Goal: Transaction & Acquisition: Obtain resource

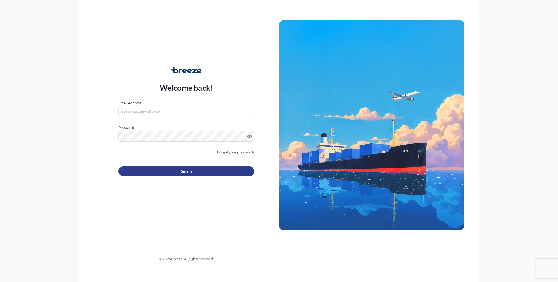
type input "[EMAIL_ADDRESS][DOMAIN_NAME]"
click at [162, 173] on button "Sign In" at bounding box center [187, 172] width 136 height 10
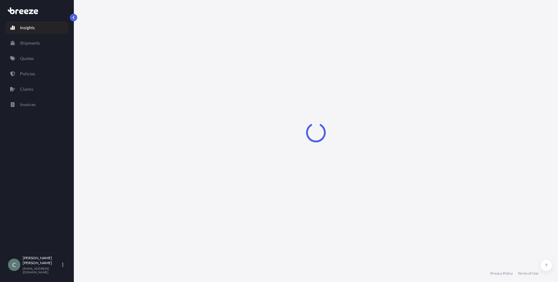
select select "2025"
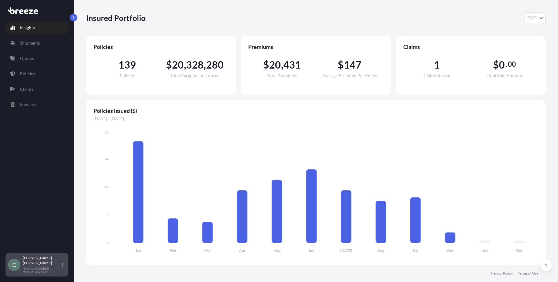
click at [34, 271] on p "[EMAIL_ADDRESS][DOMAIN_NAME]" at bounding box center [42, 270] width 38 height 7
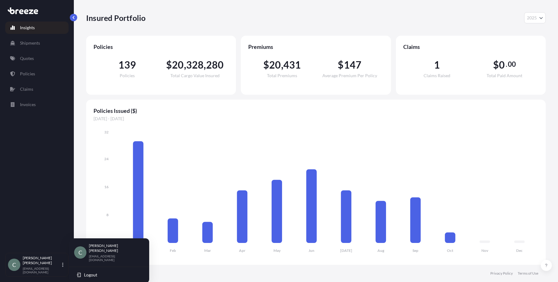
click at [100, 249] on p "[PERSON_NAME]" at bounding box center [114, 248] width 50 height 10
click at [17, 267] on div "C" at bounding box center [14, 265] width 12 height 12
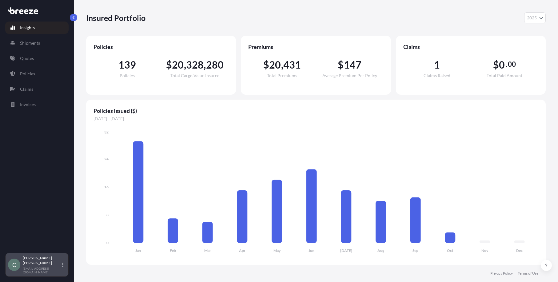
click at [17, 267] on div "C" at bounding box center [14, 265] width 12 height 12
click at [27, 14] on div at bounding box center [36, 10] width 63 height 11
click at [31, 59] on p "Quotes" at bounding box center [27, 58] width 14 height 6
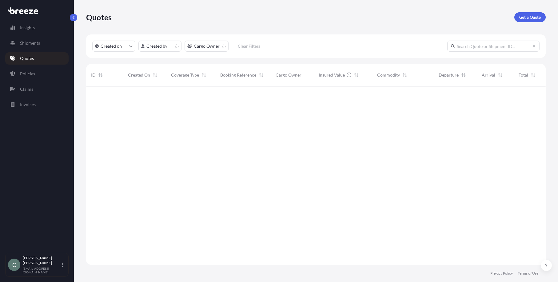
scroll to position [178, 455]
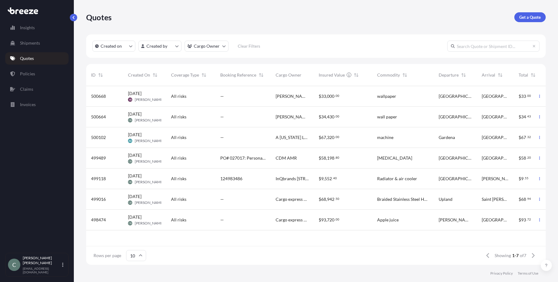
click at [179, 163] on div "All risks" at bounding box center [190, 158] width 49 height 21
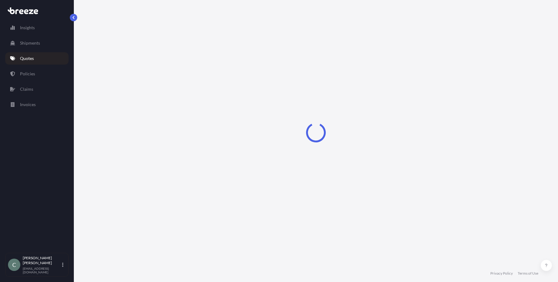
select select "Road"
select select "1"
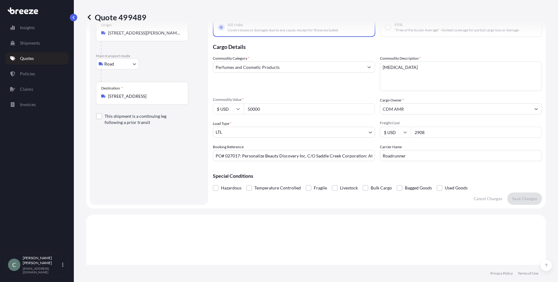
scroll to position [92, 0]
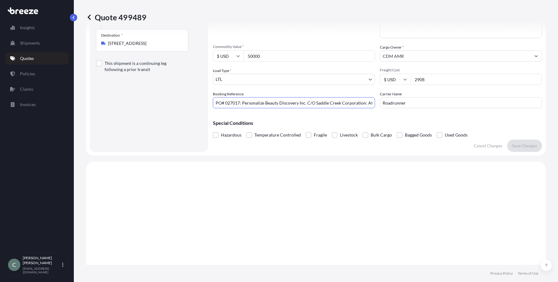
drag, startPoint x: 241, startPoint y: 102, endPoint x: 215, endPoint y: 104, distance: 25.6
click at [215, 104] on input "PO# 027017: Personalize Beauty Discovery Inc. C/O Saddle Creek Corporation: Att…" at bounding box center [294, 102] width 162 height 11
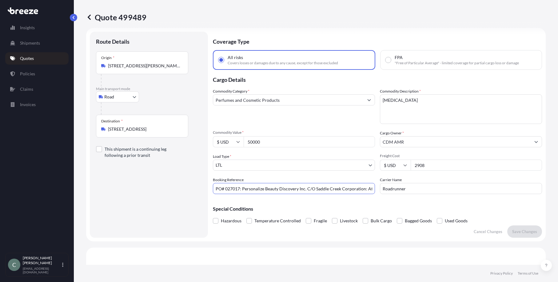
scroll to position [0, 0]
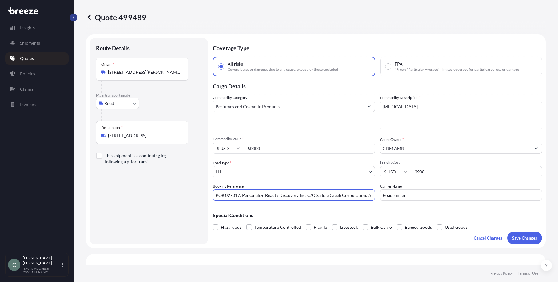
click at [72, 15] on button "button" at bounding box center [73, 17] width 7 height 7
click at [21, 57] on p "Quotes" at bounding box center [27, 58] width 14 height 6
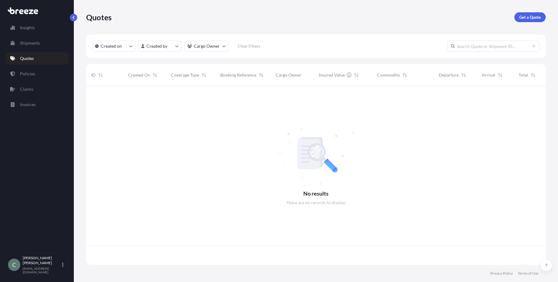
scroll to position [178, 455]
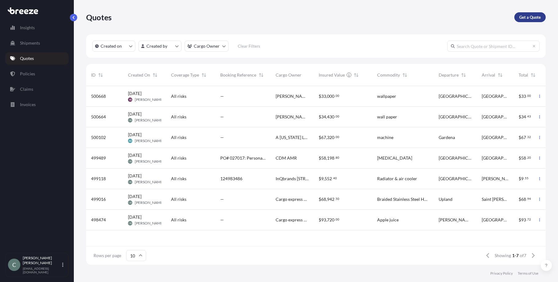
click at [526, 19] on p "Get a Quote" at bounding box center [531, 17] width 22 height 6
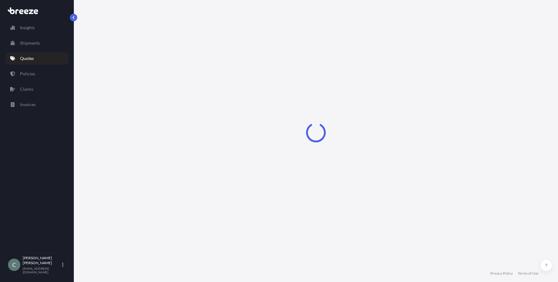
select select "Sea"
select select "1"
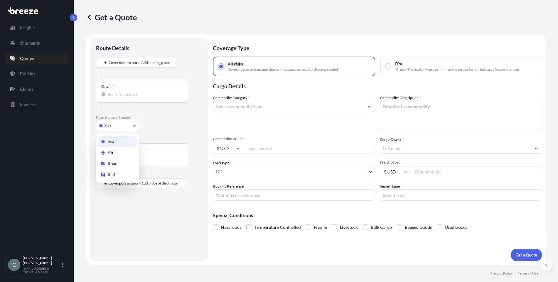
click at [115, 122] on body "Insights Shipments Quotes Policies Claims Invoices C [PERSON_NAME] [EMAIL_ADDRE…" at bounding box center [279, 141] width 558 height 282
click at [115, 165] on span "Road" at bounding box center [113, 164] width 10 height 6
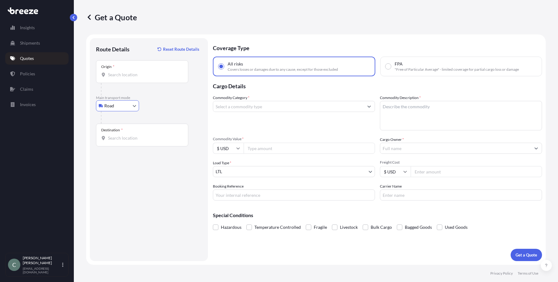
click at [115, 77] on input "Origin *" at bounding box center [144, 75] width 73 height 6
click at [112, 73] on input "Origin * Please select an origin" at bounding box center [144, 75] width 73 height 6
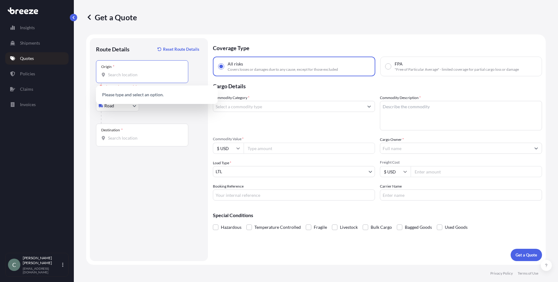
paste input "[STREET_ADDRESS][PERSON_NAME]"
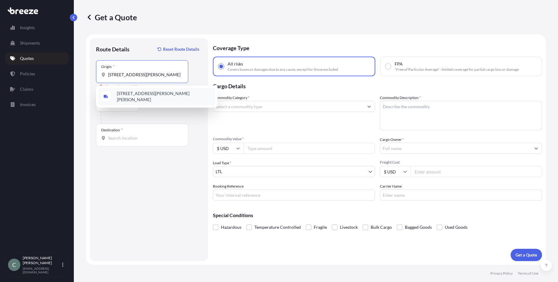
click at [184, 93] on span "[STREET_ADDRESS][PERSON_NAME][PERSON_NAME]" at bounding box center [165, 96] width 96 height 12
type input "[STREET_ADDRESS][PERSON_NAME][PERSON_NAME]"
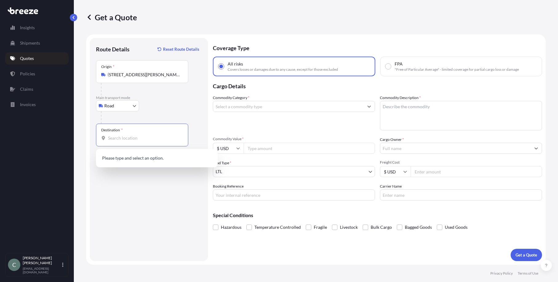
scroll to position [0, 0]
click at [153, 137] on input "Destination *" at bounding box center [144, 138] width 73 height 6
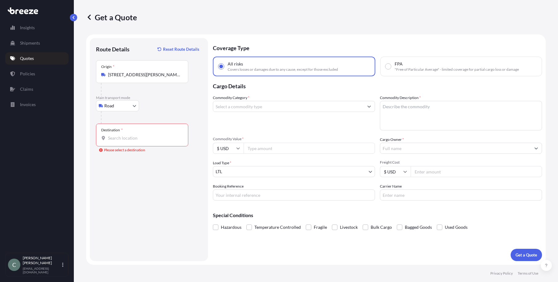
click at [141, 135] on input "Destination * Please select a destination" at bounding box center [144, 138] width 73 height 6
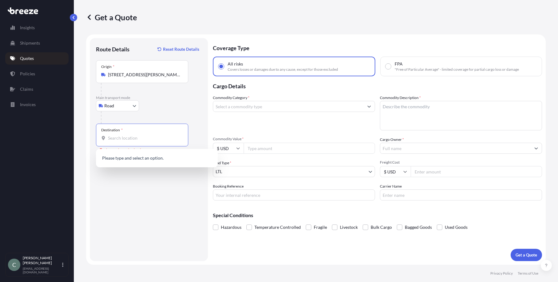
paste input "[STREET_ADDRESS][US_STATE]"
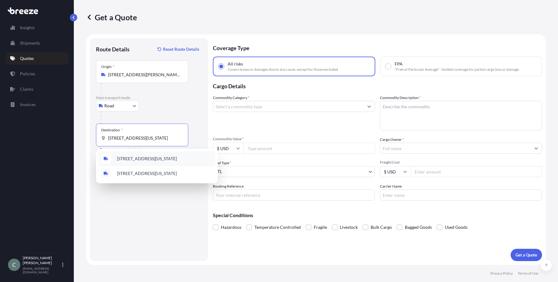
click at [162, 159] on span "[STREET_ADDRESS][US_STATE]" at bounding box center [147, 159] width 60 height 6
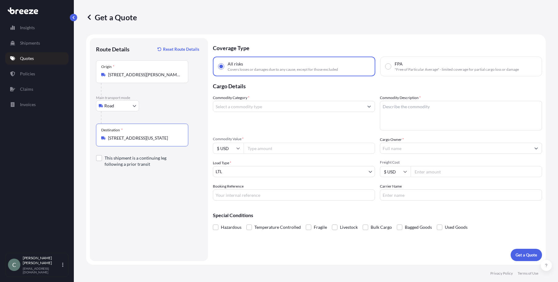
type input "[STREET_ADDRESS][US_STATE]"
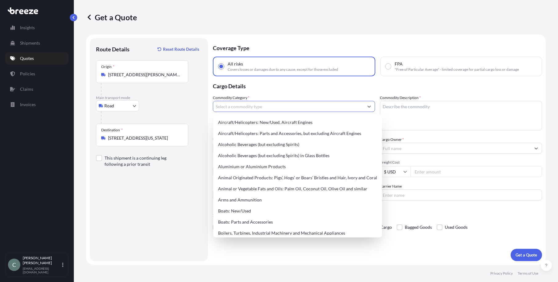
click at [236, 108] on input "Commodity Category *" at bounding box center [288, 106] width 151 height 11
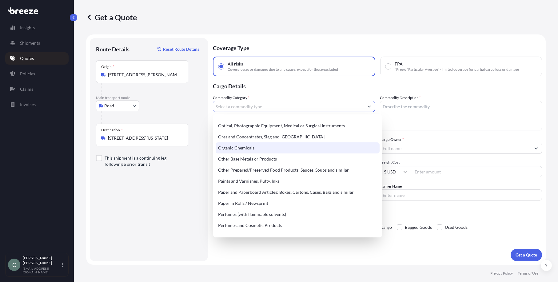
scroll to position [1016, 0]
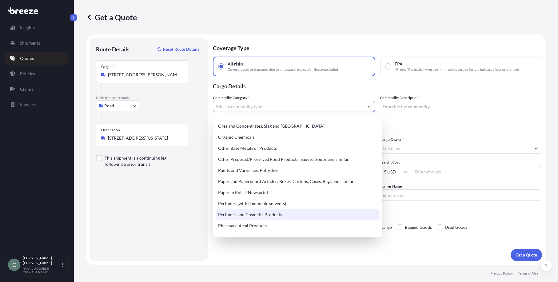
click at [273, 213] on div "Perfumes and Cosmetic Products" at bounding box center [298, 214] width 164 height 11
type input "Perfumes and Cosmetic Products"
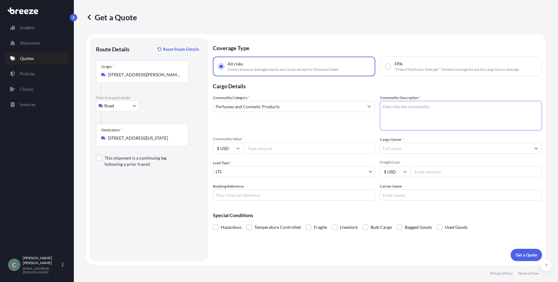
click at [417, 115] on textarea "Commodity Description *" at bounding box center [461, 116] width 162 height 30
type textarea "finished [MEDICAL_DATA]"
click at [325, 148] on input "Commodity Value *" at bounding box center [309, 148] width 131 height 11
type input "8000"
click at [476, 145] on input "Cargo Owner *" at bounding box center [455, 148] width 151 height 11
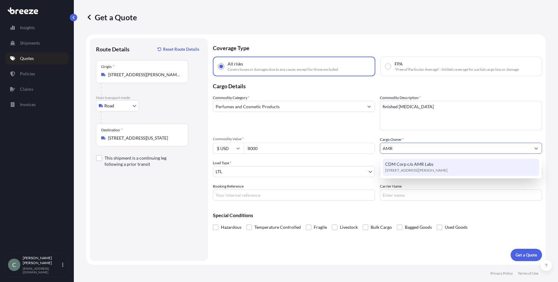
click at [444, 169] on span "[STREET_ADDRESS][PERSON_NAME]" at bounding box center [416, 170] width 62 height 6
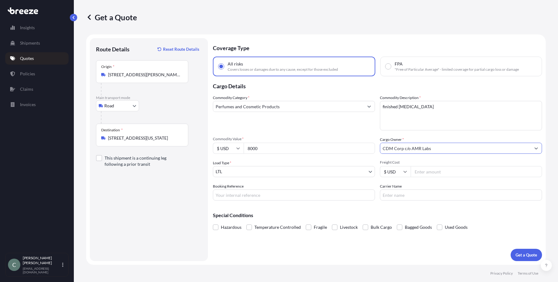
type input "CDM Corp c/o AMR Labs"
click at [426, 173] on input "Freight Cost" at bounding box center [476, 171] width 131 height 11
click at [430, 174] on input "Freight Cost" at bounding box center [476, 171] width 131 height 11
type input "325.00"
click at [290, 197] on input "Booking Reference" at bounding box center [294, 195] width 162 height 11
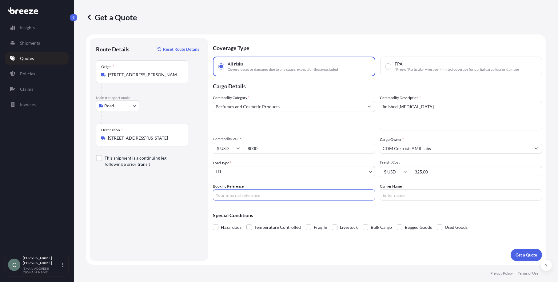
click at [239, 196] on input "Booking Reference" at bounding box center [294, 195] width 162 height 11
paste input "LTL: 125427572"
click at [224, 197] on input "LTL: 125427572" at bounding box center [294, 195] width 162 height 11
type input "125427572"
click at [420, 195] on input "Carrier Name" at bounding box center [461, 195] width 162 height 11
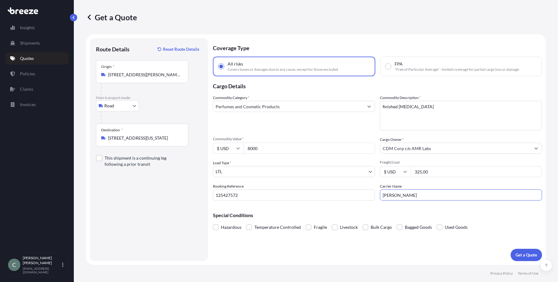
click at [401, 194] on input "[PERSON_NAME]" at bounding box center [461, 195] width 162 height 11
type input "GlovaLink"
click at [521, 258] on button "Get a Quote" at bounding box center [526, 255] width 31 height 12
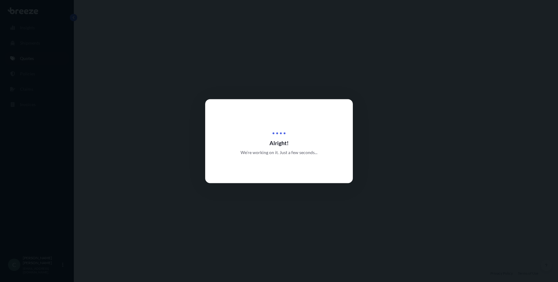
select select "Road"
select select "1"
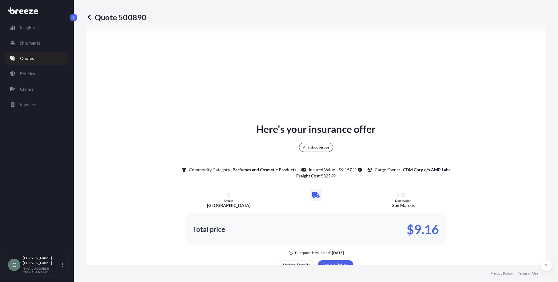
scroll to position [285, 0]
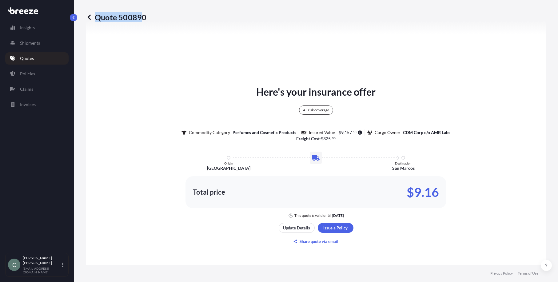
drag, startPoint x: 146, startPoint y: 15, endPoint x: 142, endPoint y: 15, distance: 4.3
click at [142, 15] on div "Quote 500890" at bounding box center [316, 17] width 460 height 10
copy p "Quote 50089"
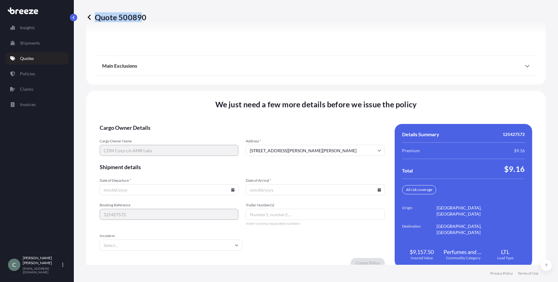
scroll to position [793, 0]
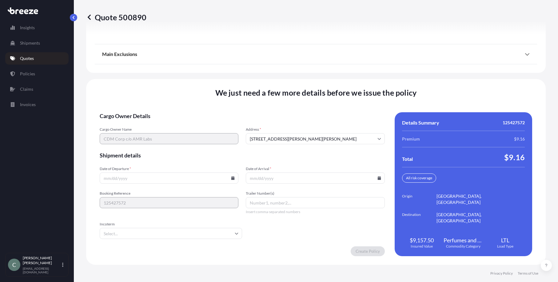
click at [222, 181] on input "Date of Departure *" at bounding box center [169, 178] width 139 height 11
click at [232, 178] on icon at bounding box center [232, 178] width 3 height 4
click at [124, 111] on button "6" at bounding box center [125, 111] width 10 height 10
type input "[DATE]"
click at [377, 181] on input "Date of Arrival *" at bounding box center [315, 178] width 139 height 11
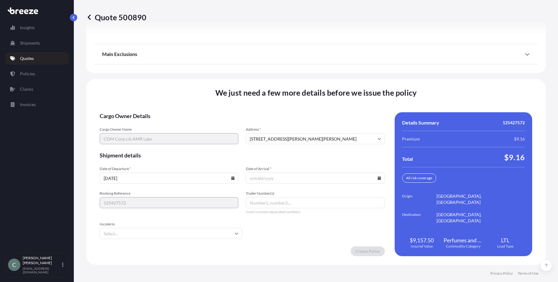
click at [378, 178] on icon at bounding box center [380, 178] width 4 height 4
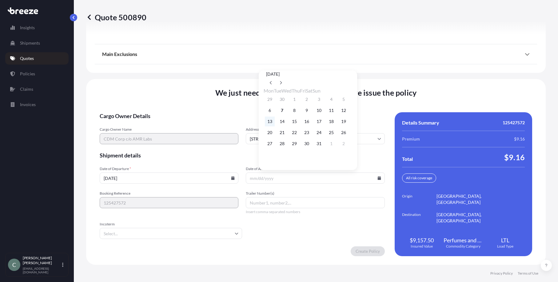
click at [268, 123] on button "13" at bounding box center [270, 122] width 10 height 10
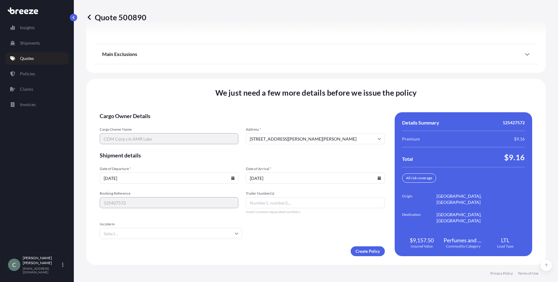
click at [378, 178] on icon at bounding box center [380, 178] width 4 height 4
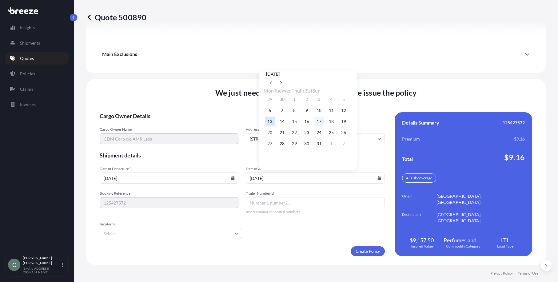
click at [324, 124] on button "17" at bounding box center [319, 122] width 10 height 10
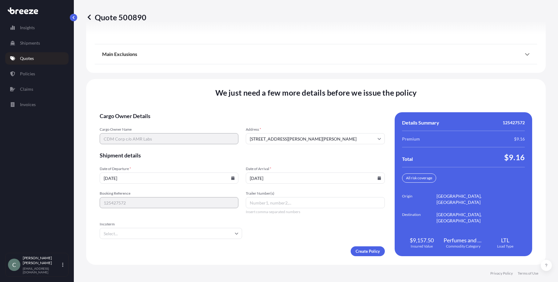
type input "[DATE]"
click at [269, 201] on input "Trailer Number(s)" at bounding box center [315, 202] width 139 height 11
paste input "1518231"
type input "1518231"
drag, startPoint x: 299, startPoint y: 241, endPoint x: 306, endPoint y: 241, distance: 6.8
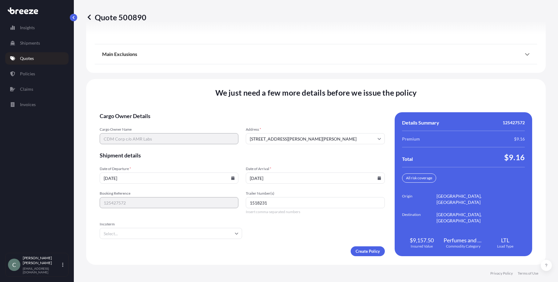
click at [299, 241] on form "Cargo Owner Details Cargo Owner Name CDM Corp c/o AMR Labs Address * [STREET_AD…" at bounding box center [242, 184] width 285 height 144
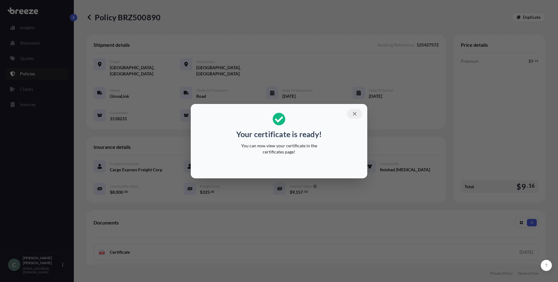
click at [355, 115] on icon "button" at bounding box center [355, 114] width 6 height 6
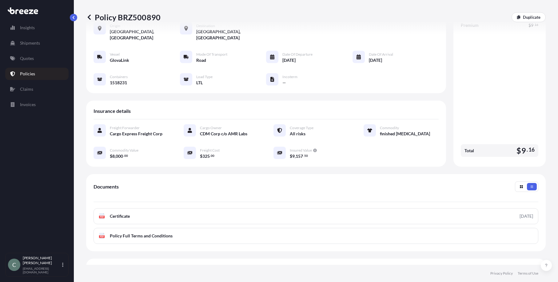
scroll to position [82, 0]
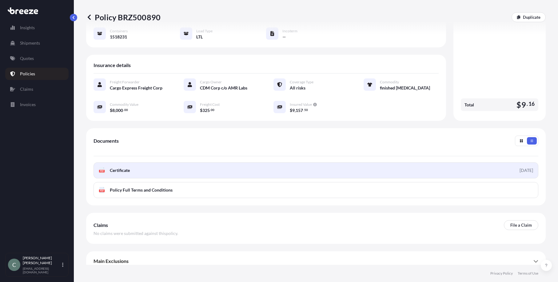
click at [120, 167] on span "Certificate" at bounding box center [120, 170] width 20 height 6
